Goal: Task Accomplishment & Management: Use online tool/utility

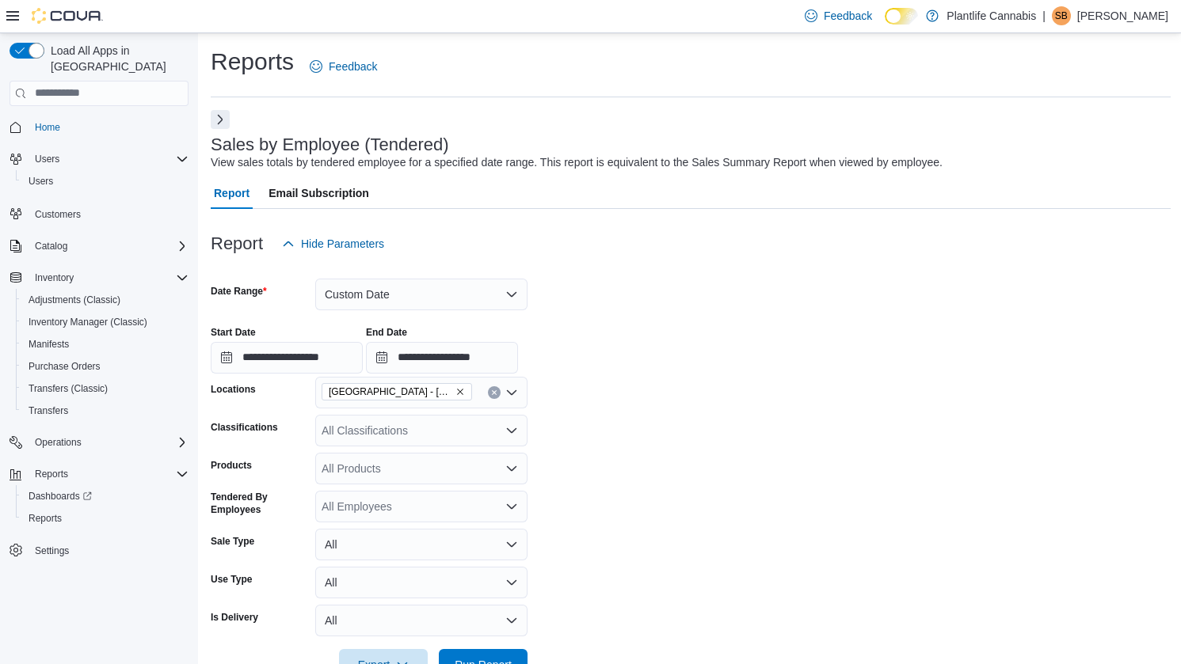
scroll to position [384, 0]
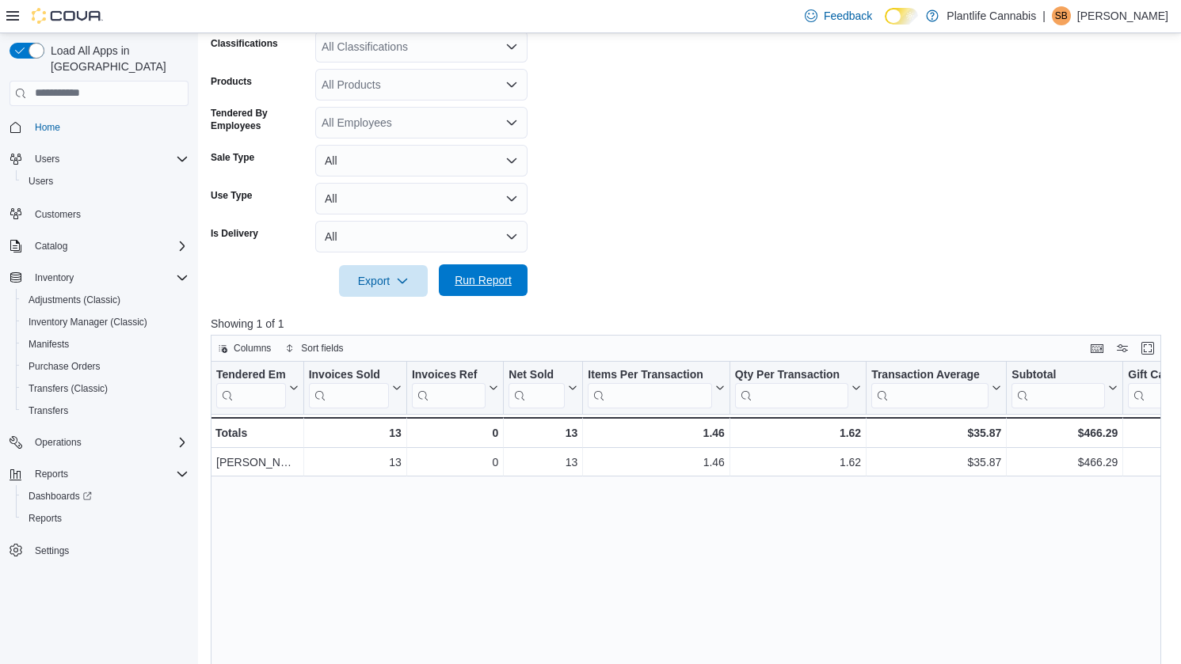
click at [496, 286] on span "Run Report" at bounding box center [483, 280] width 57 height 16
click at [496, 287] on span "Run Report" at bounding box center [483, 280] width 57 height 16
click at [492, 289] on span "Run Report" at bounding box center [483, 280] width 70 height 32
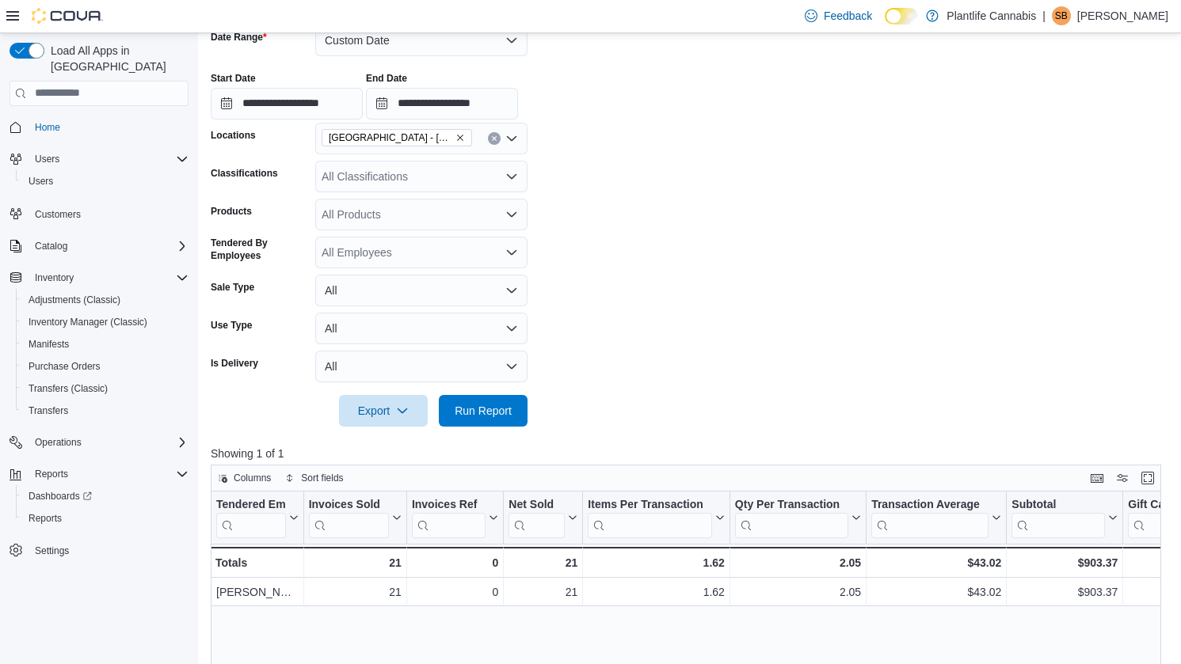
scroll to position [253, 0]
click at [493, 412] on span "Run Report" at bounding box center [483, 411] width 57 height 16
click at [337, 97] on input "**********" at bounding box center [287, 105] width 152 height 32
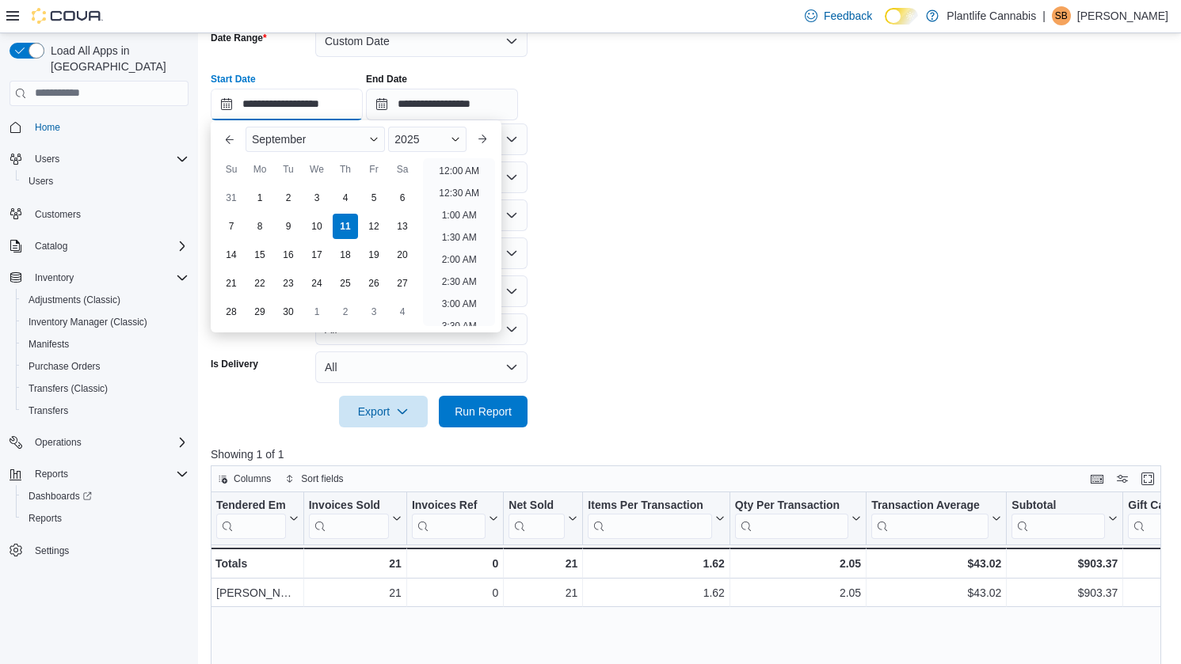
scroll to position [581, 0]
click at [472, 214] on li "2:00 PM" at bounding box center [459, 210] width 48 height 19
type input "**********"
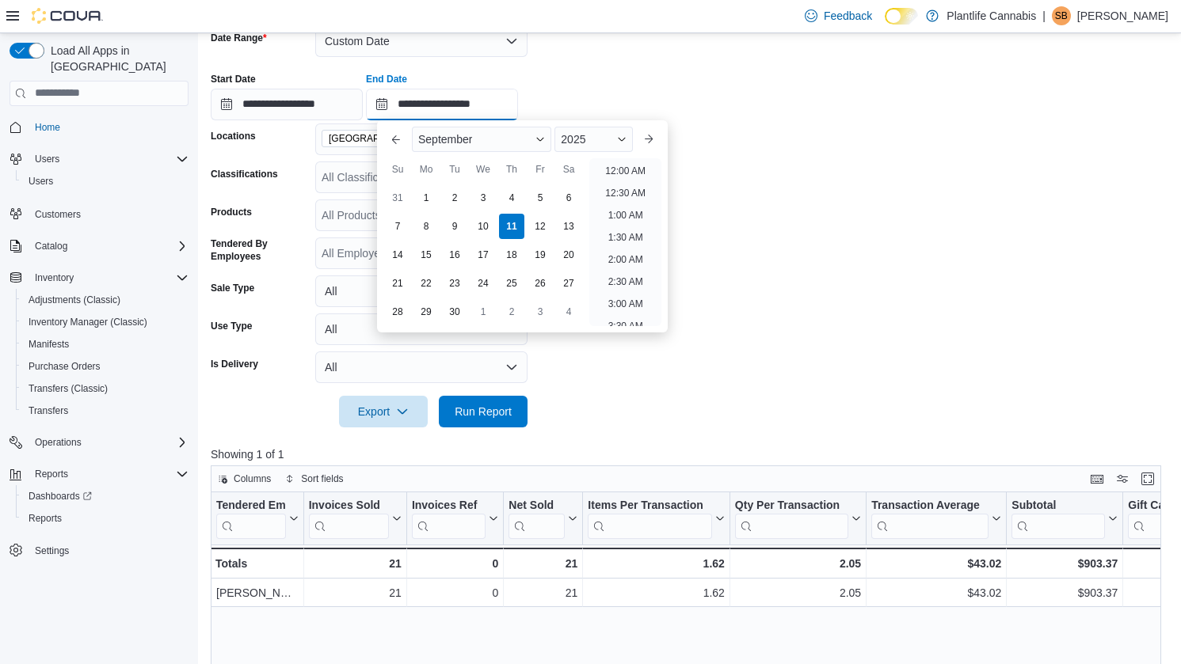
click at [485, 112] on input "**********" at bounding box center [442, 105] width 152 height 32
click at [635, 210] on li "4:00 PM" at bounding box center [625, 210] width 48 height 19
type input "**********"
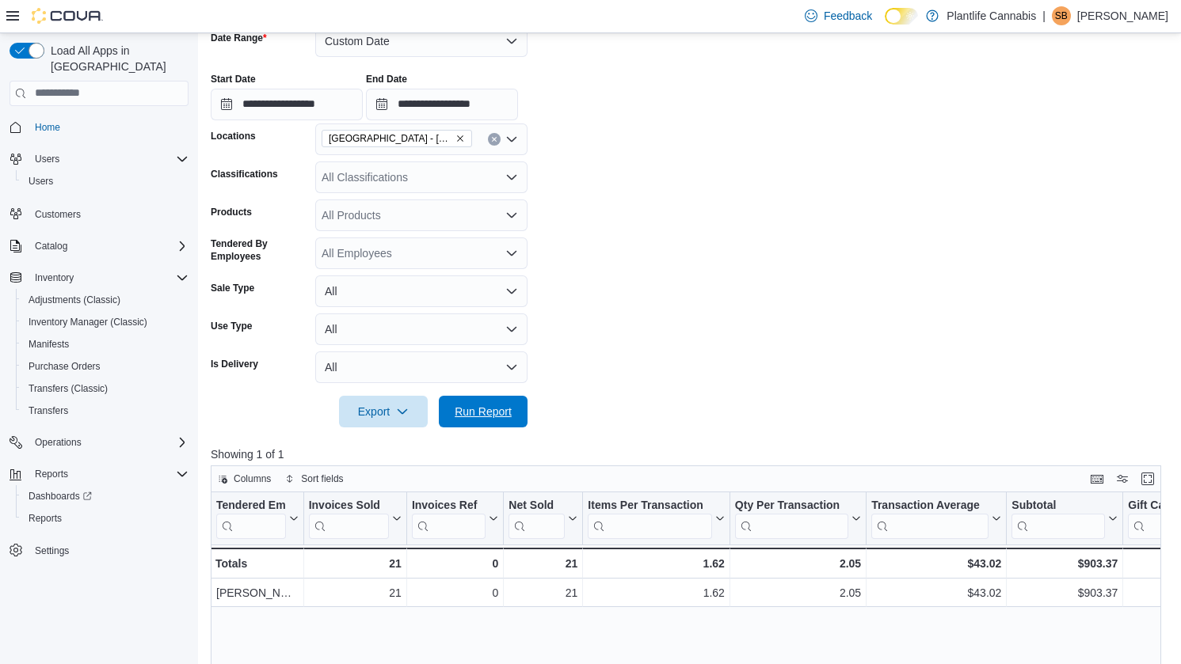
click at [489, 398] on span "Run Report" at bounding box center [483, 412] width 70 height 32
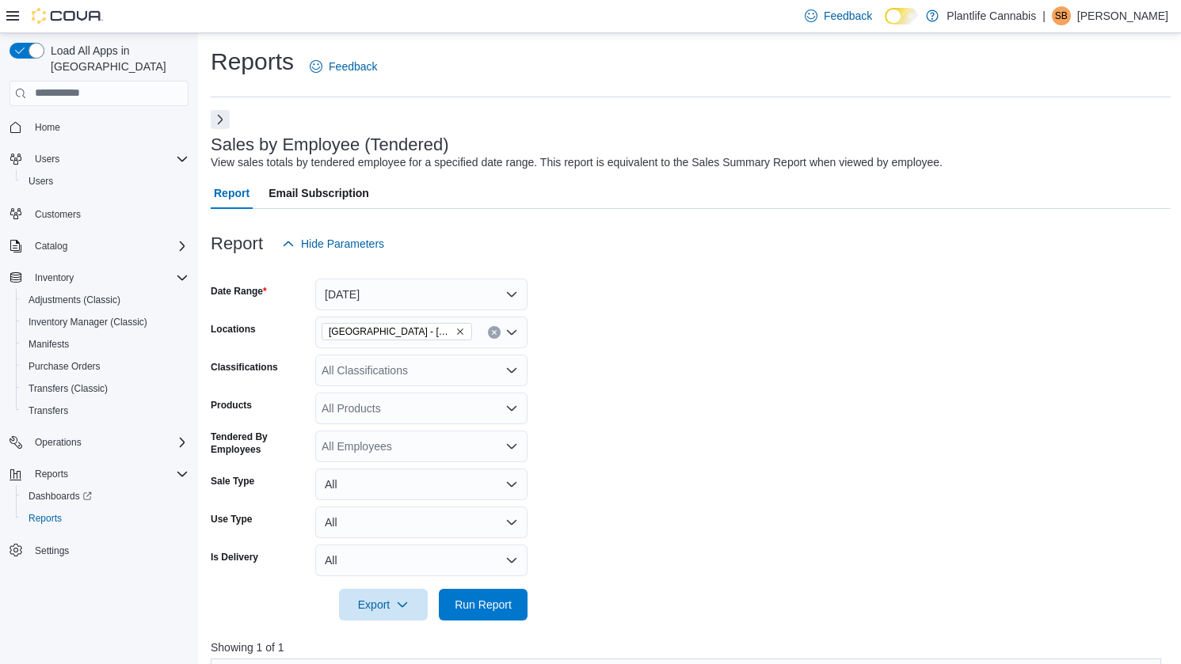
scroll to position [482, 0]
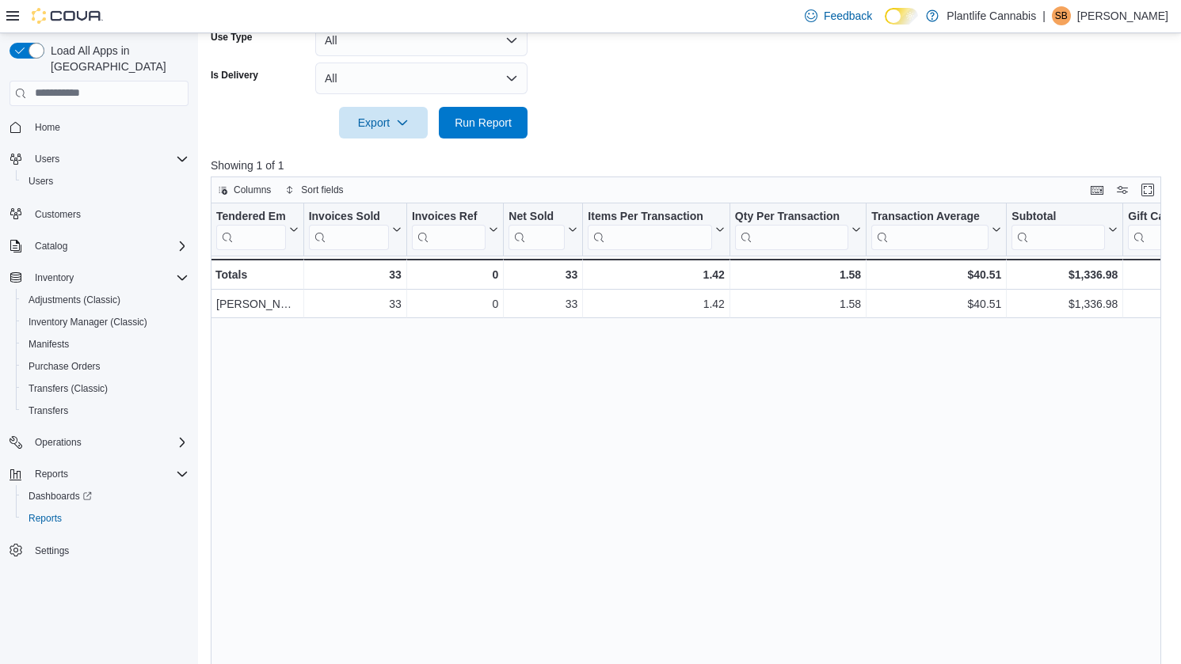
click at [488, 143] on div at bounding box center [691, 148] width 960 height 19
click at [491, 131] on span "Run Report" at bounding box center [483, 122] width 70 height 32
click at [464, 121] on span "Run Report" at bounding box center [483, 122] width 57 height 16
click at [485, 137] on span "Run Report" at bounding box center [483, 122] width 70 height 32
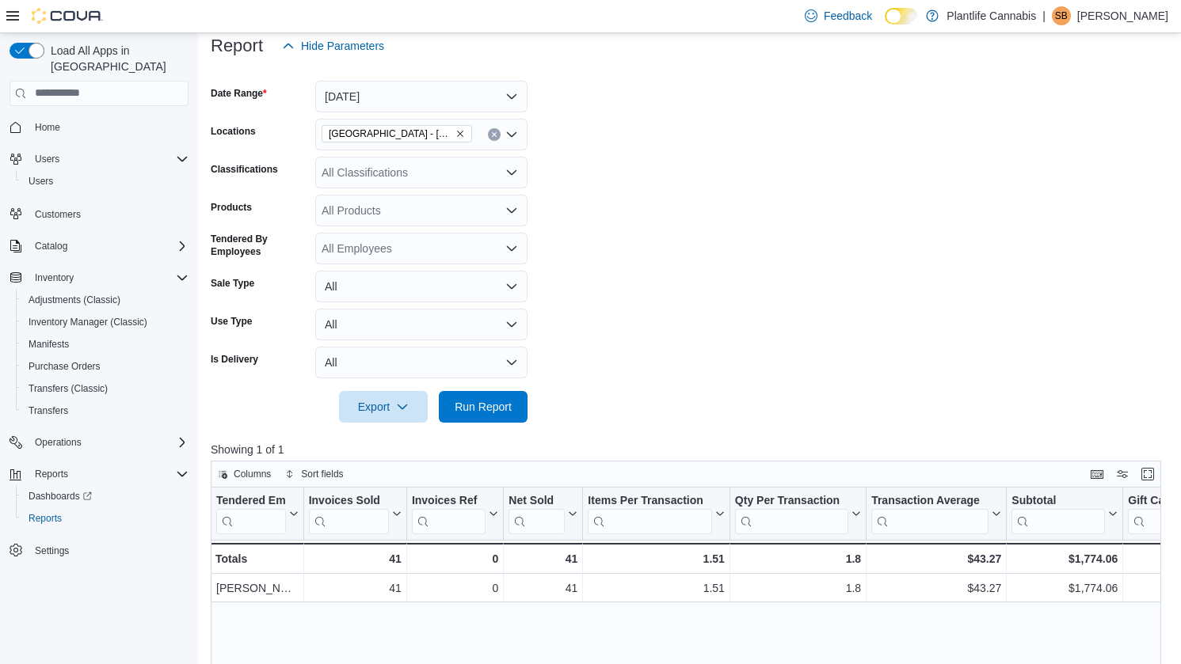
scroll to position [280, 0]
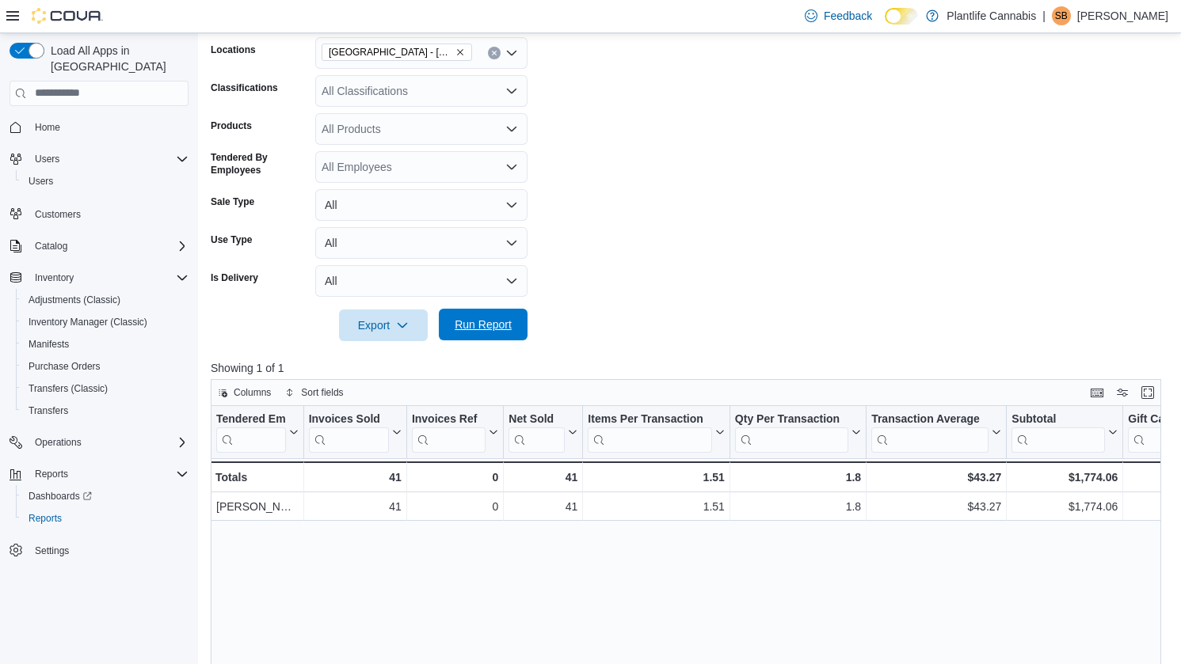
click at [471, 333] on span "Run Report" at bounding box center [483, 325] width 70 height 32
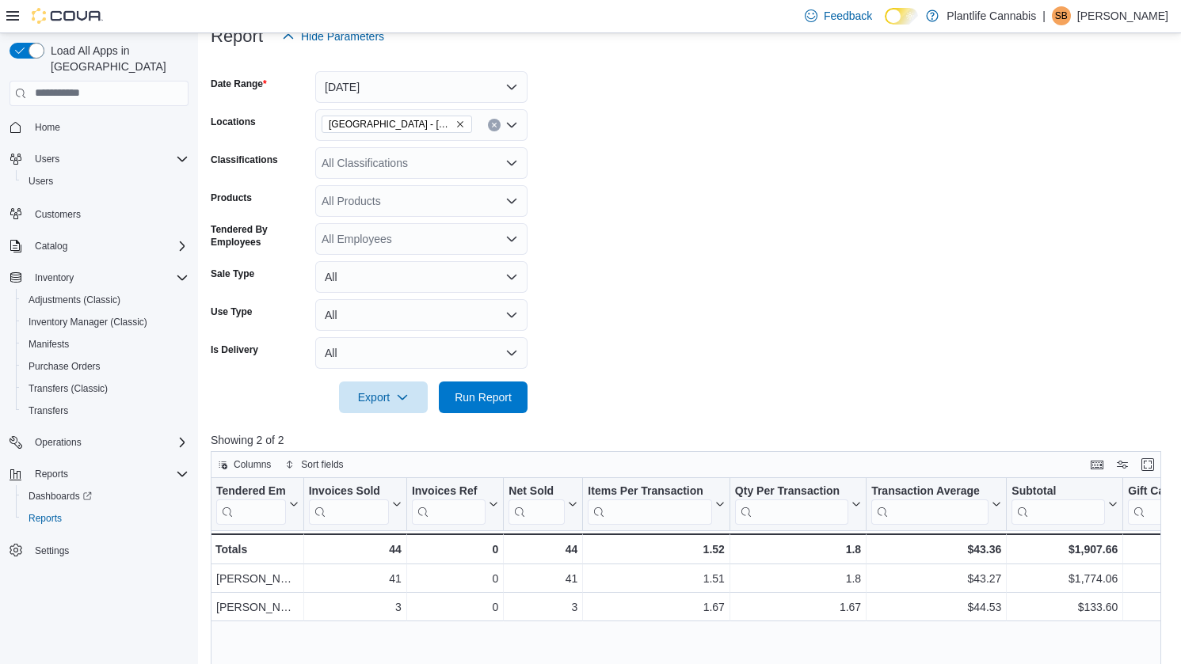
scroll to position [210, 0]
